Goal: Task Accomplishment & Management: Use online tool/utility

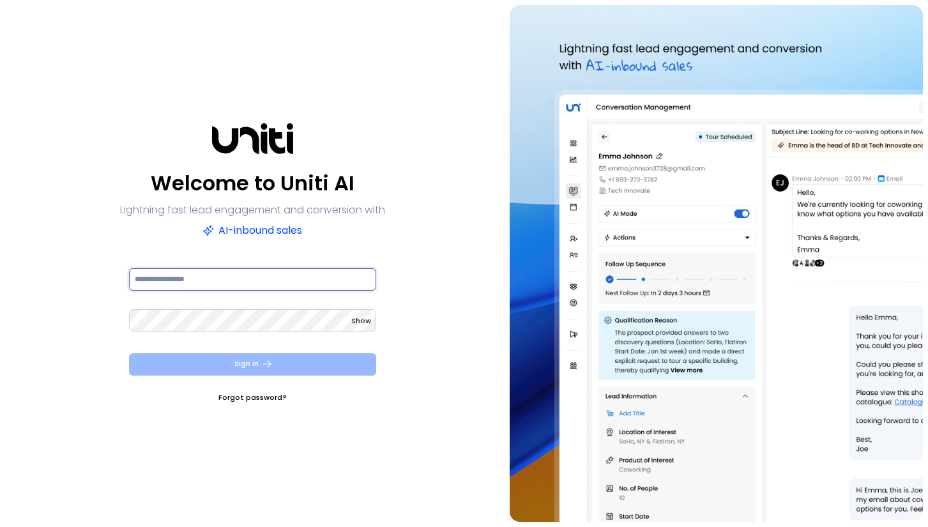
type input "**********"
click at [220, 370] on button "Sign In" at bounding box center [252, 364] width 247 height 22
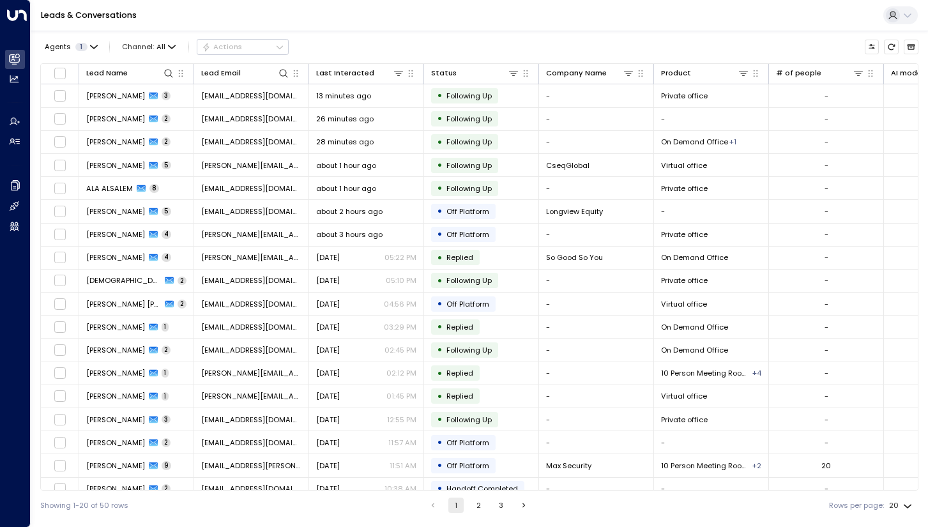
click at [911, 16] on icon at bounding box center [907, 15] width 10 height 10
click at [911, 15] on div at bounding box center [464, 263] width 928 height 527
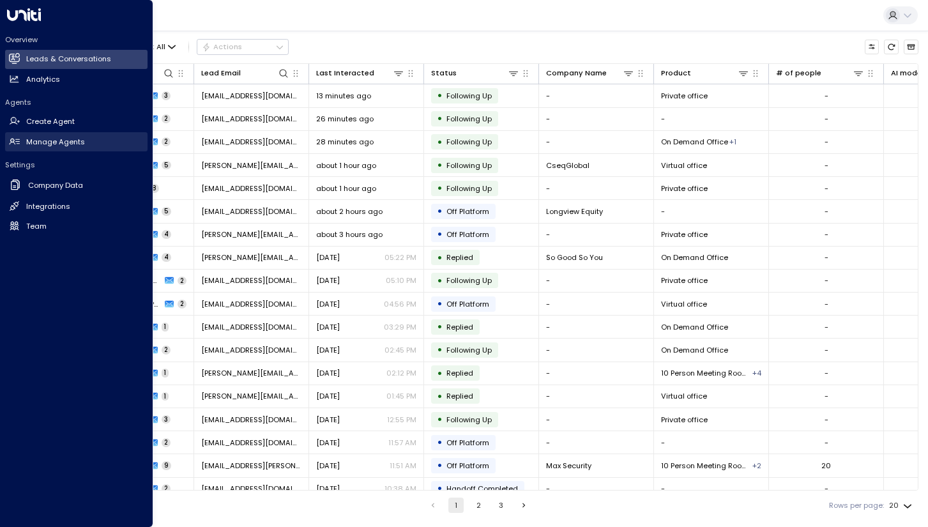
click at [42, 146] on h2 "Manage Agents" at bounding box center [55, 142] width 59 height 11
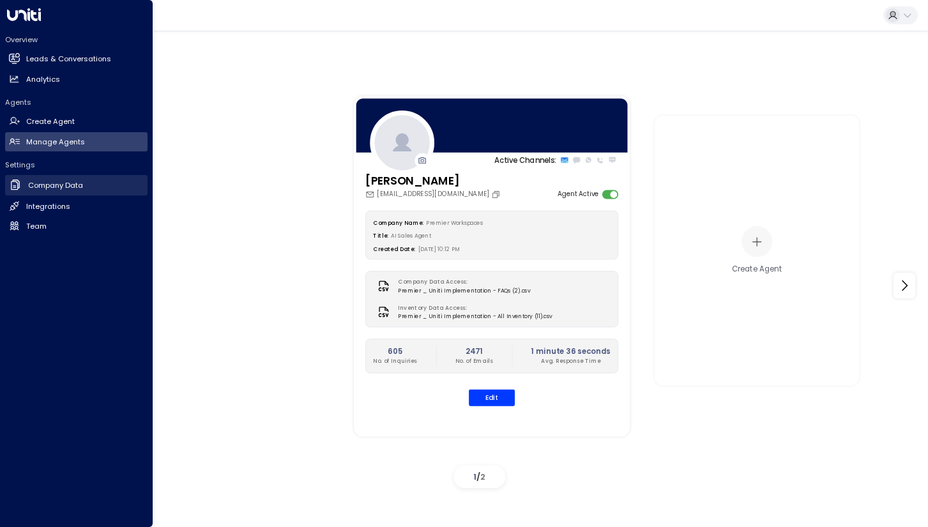
click at [39, 186] on h2 "Company Data" at bounding box center [55, 185] width 55 height 11
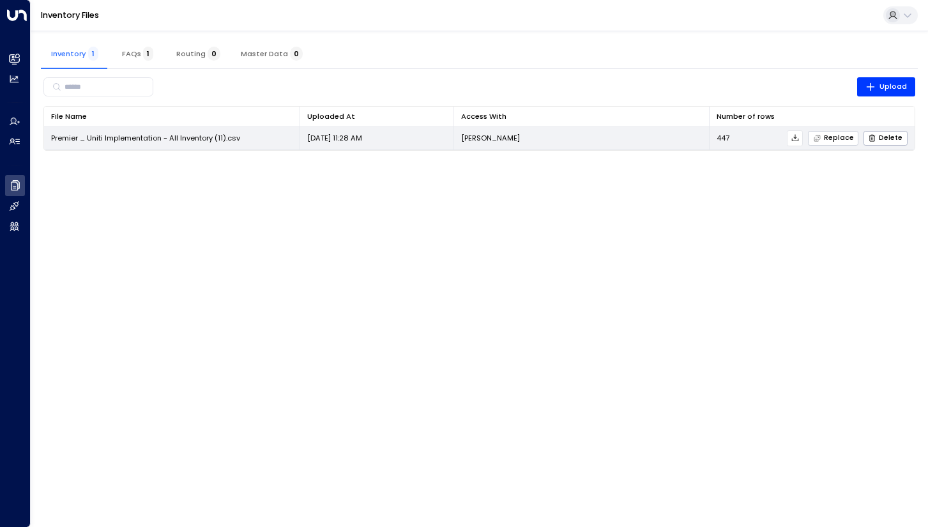
click at [835, 136] on span "Replace" at bounding box center [833, 138] width 41 height 8
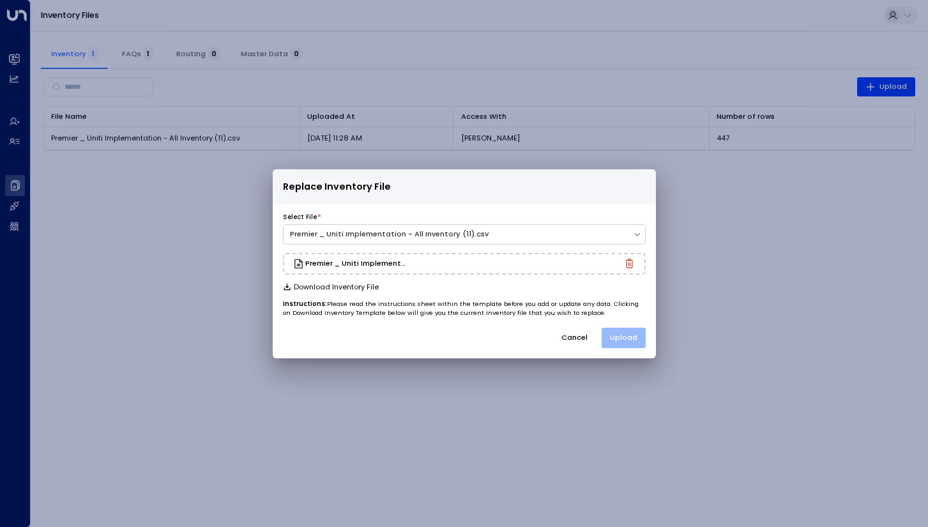
click at [620, 335] on button "Upload" at bounding box center [624, 338] width 44 height 20
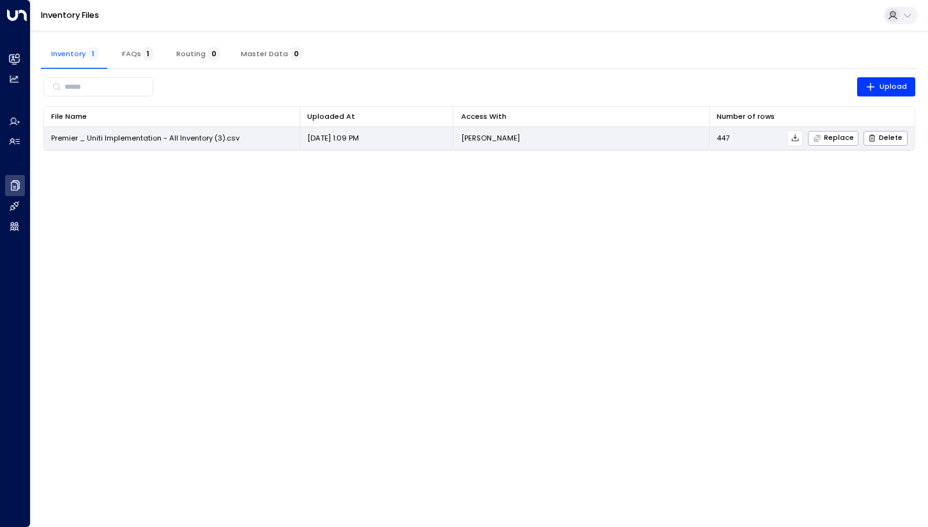
click at [195, 140] on span "Premier _ Uniti Implementation - All Inventory (3).csv" at bounding box center [145, 138] width 188 height 10
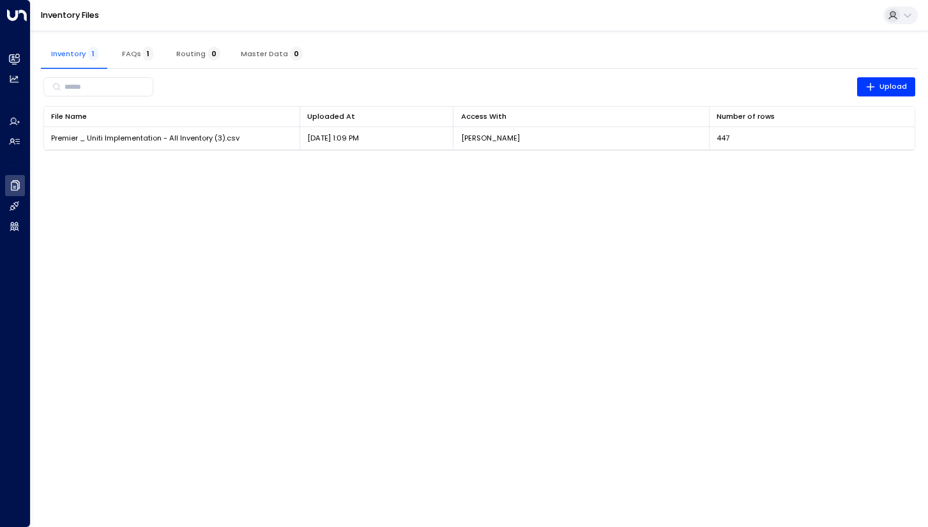
click at [138, 49] on span "FAQs 1" at bounding box center [137, 53] width 31 height 9
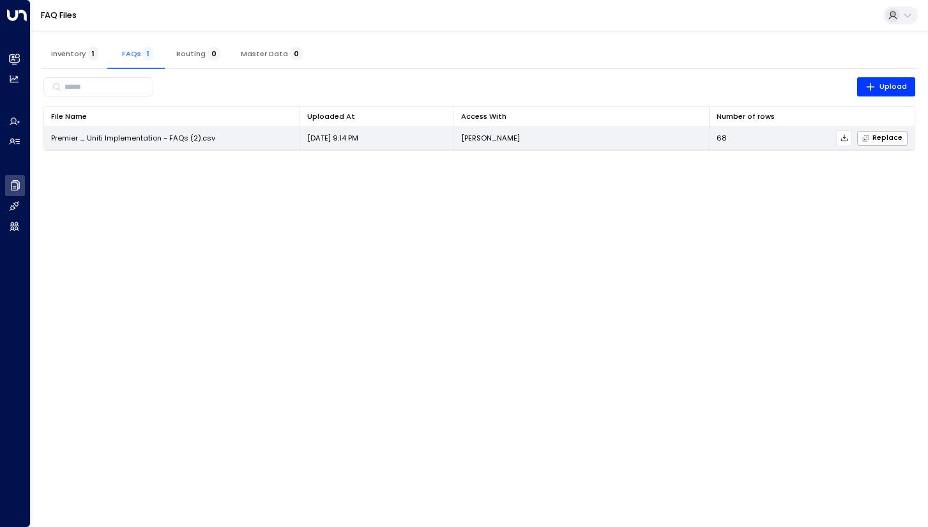
click at [147, 133] on span "Premier _ Uniti Implementation - FAQs (2).csv" at bounding box center [133, 138] width 164 height 10
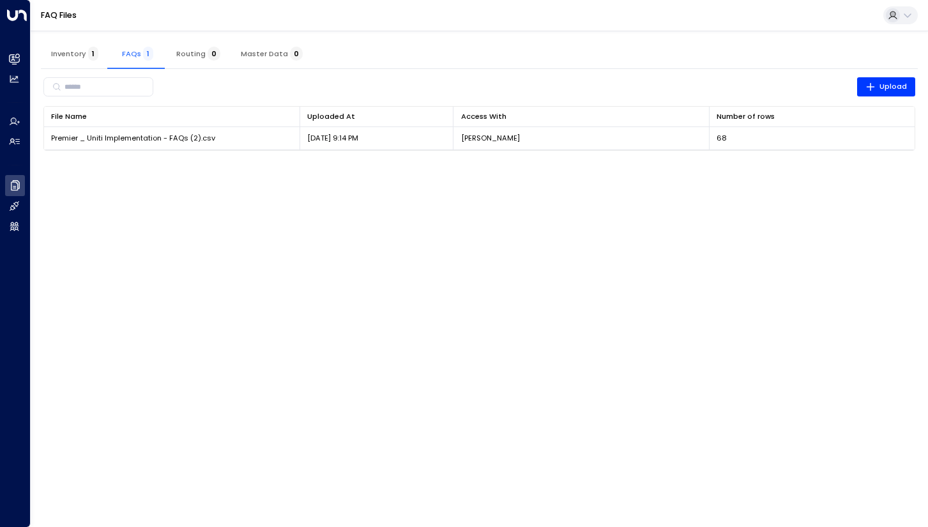
click at [69, 53] on span "Inventory 1" at bounding box center [74, 53] width 47 height 9
